Goal: Transaction & Acquisition: Book appointment/travel/reservation

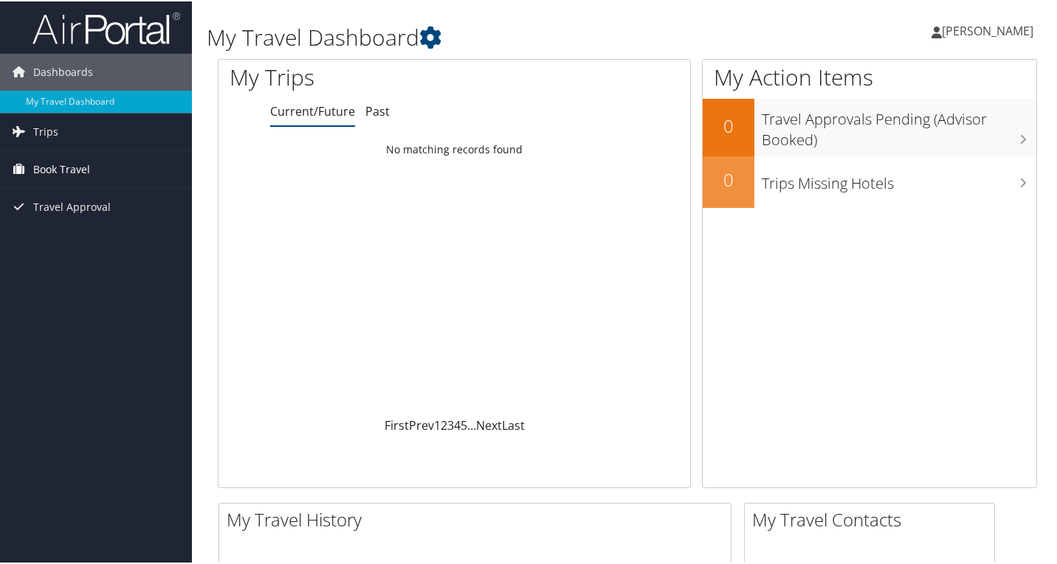
click at [75, 167] on span "Book Travel" at bounding box center [61, 168] width 57 height 37
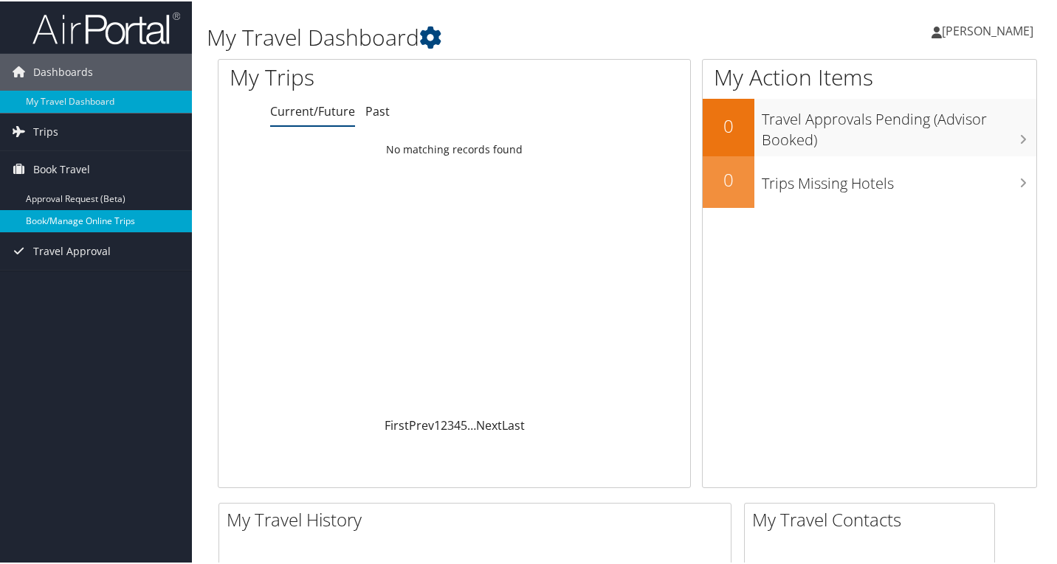
click at [69, 221] on link "Book/Manage Online Trips" at bounding box center [96, 220] width 192 height 22
